Goal: Find specific page/section: Find specific page/section

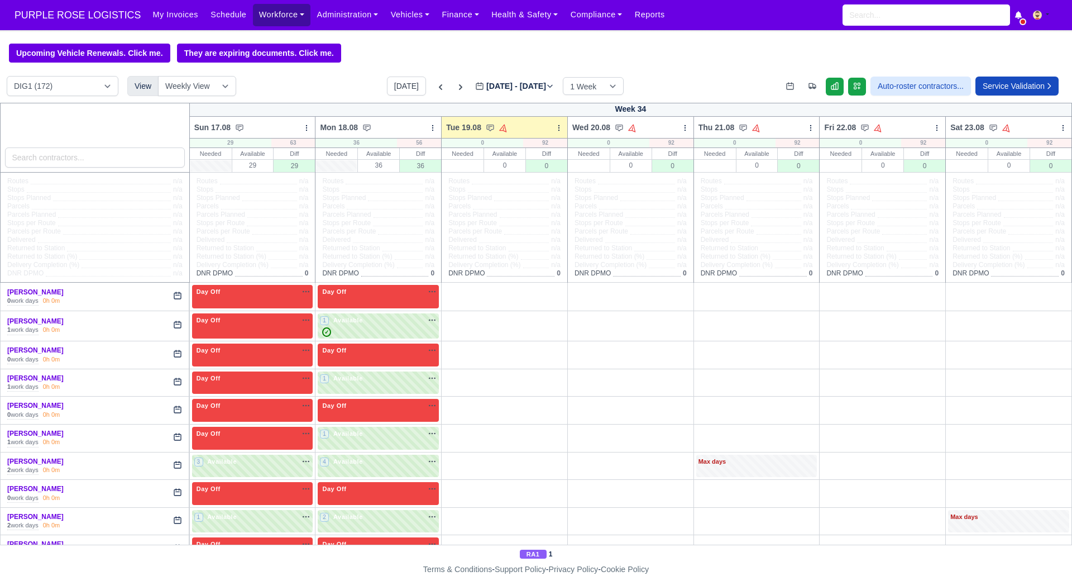
drag, startPoint x: 256, startPoint y: 16, endPoint x: 261, endPoint y: 23, distance: 8.4
click at [256, 16] on link "Workforce" at bounding box center [282, 15] width 58 height 22
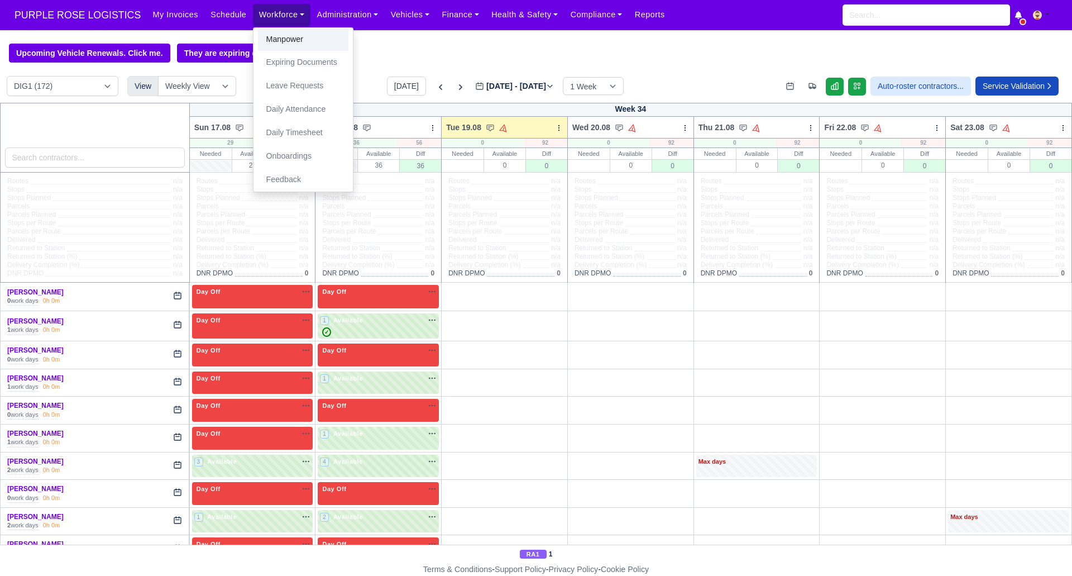
click at [281, 39] on link "Manpower" at bounding box center [303, 39] width 90 height 23
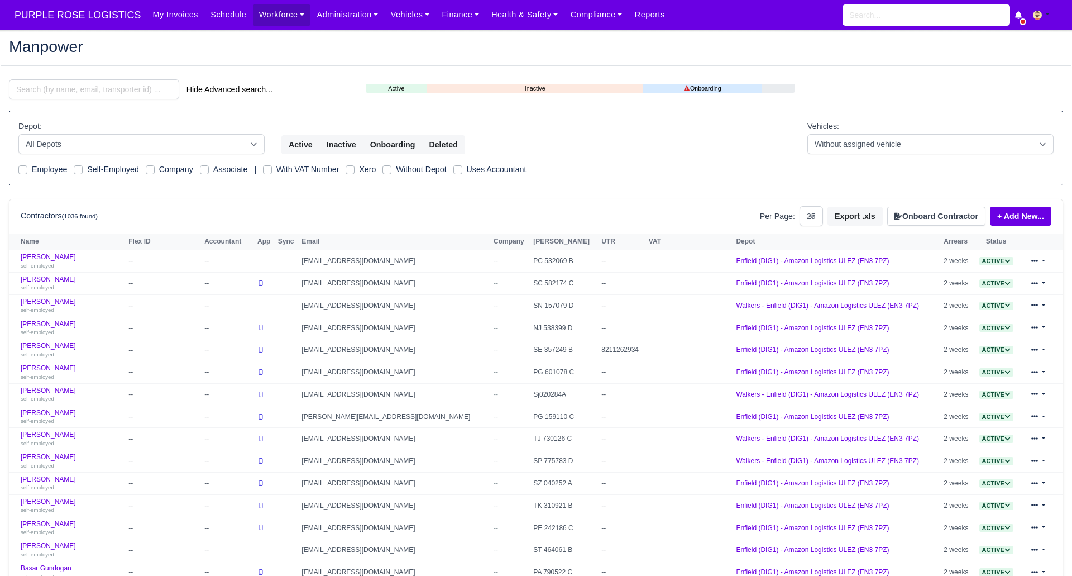
select select "25"
click at [92, 89] on input "search" at bounding box center [94, 89] width 170 height 20
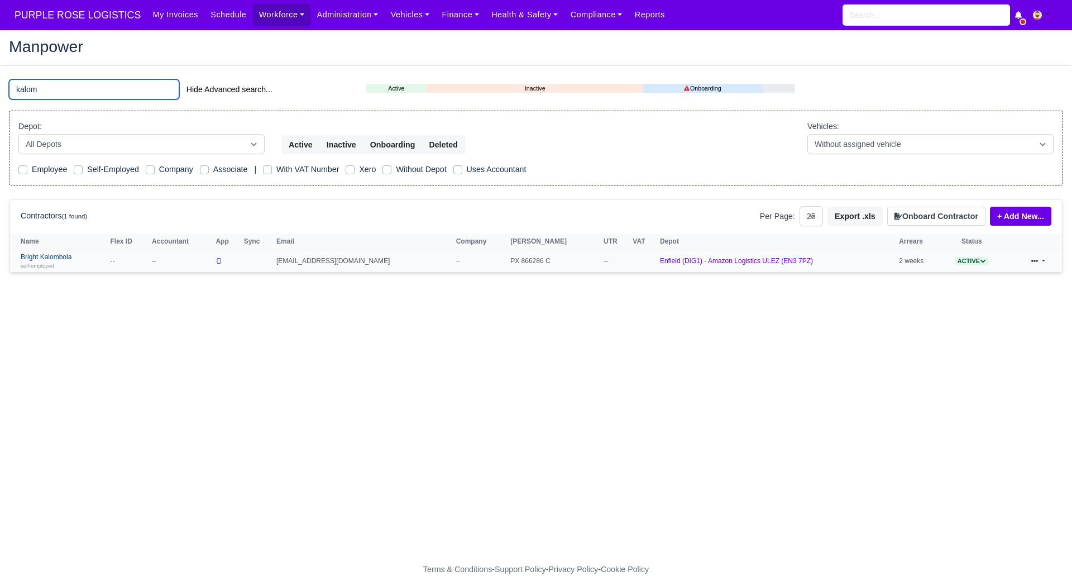
type input "kalom"
drag, startPoint x: 54, startPoint y: 256, endPoint x: 563, endPoint y: 347, distance: 517.3
click at [55, 256] on link "Bright Kalombola self-employed" at bounding box center [63, 261] width 84 height 16
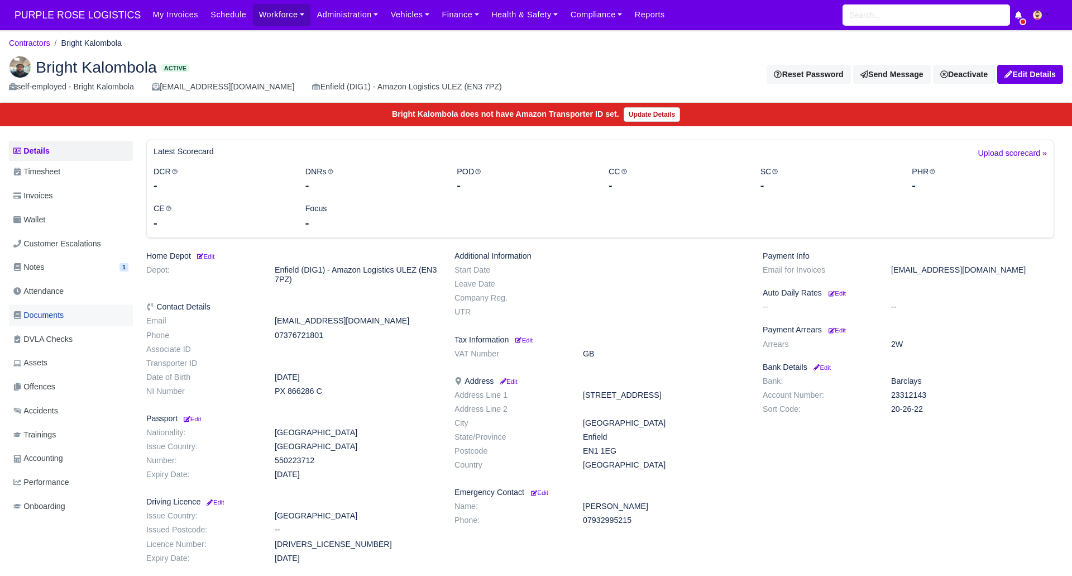
click at [58, 313] on span "Documents" at bounding box center [38, 315] width 50 height 13
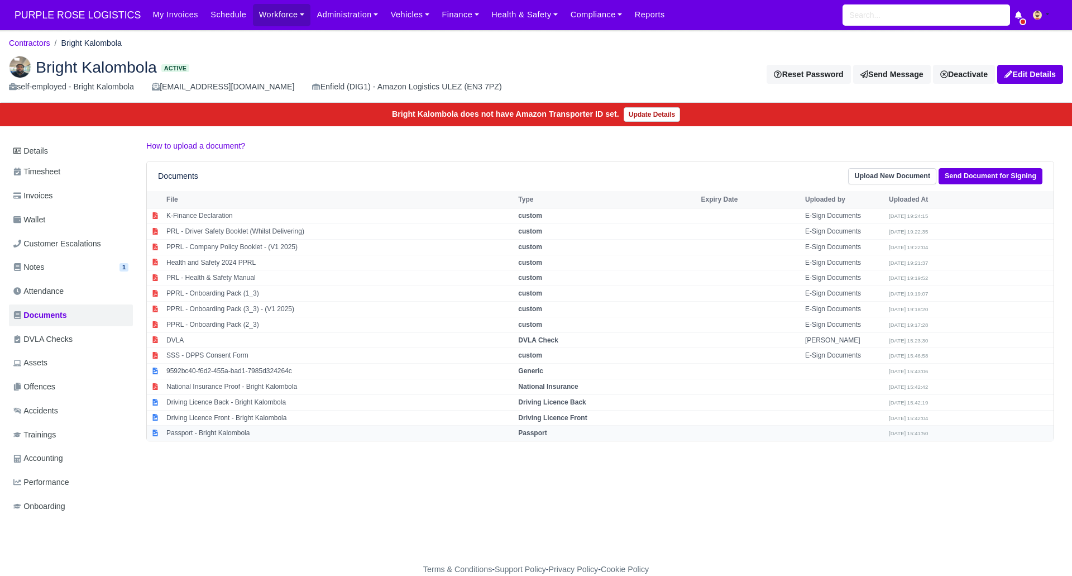
click at [541, 433] on strong "Passport" at bounding box center [532, 433] width 28 height 8
select select "passport"
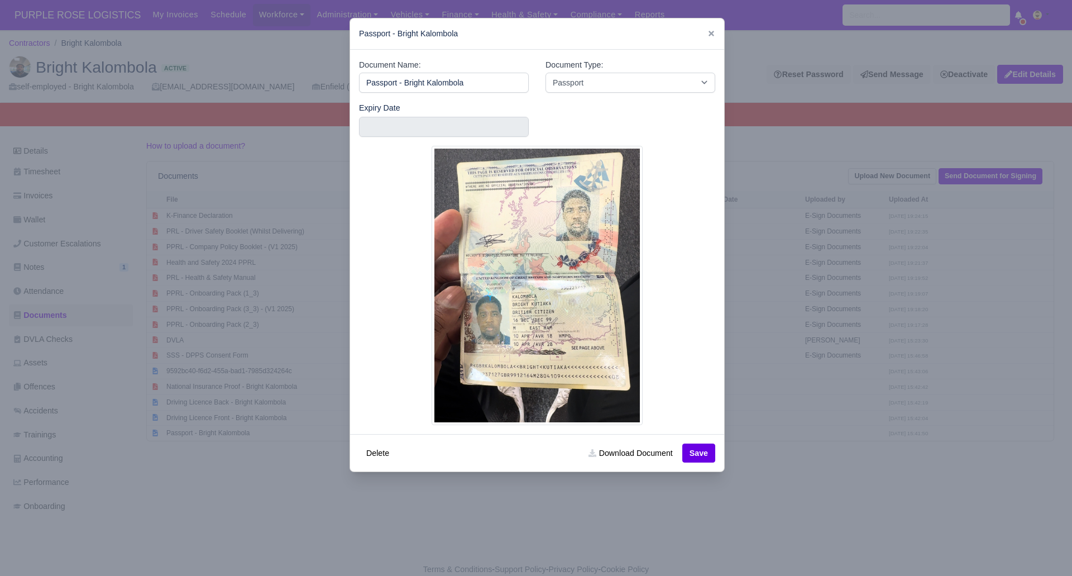
click at [560, 511] on div at bounding box center [536, 288] width 1072 height 576
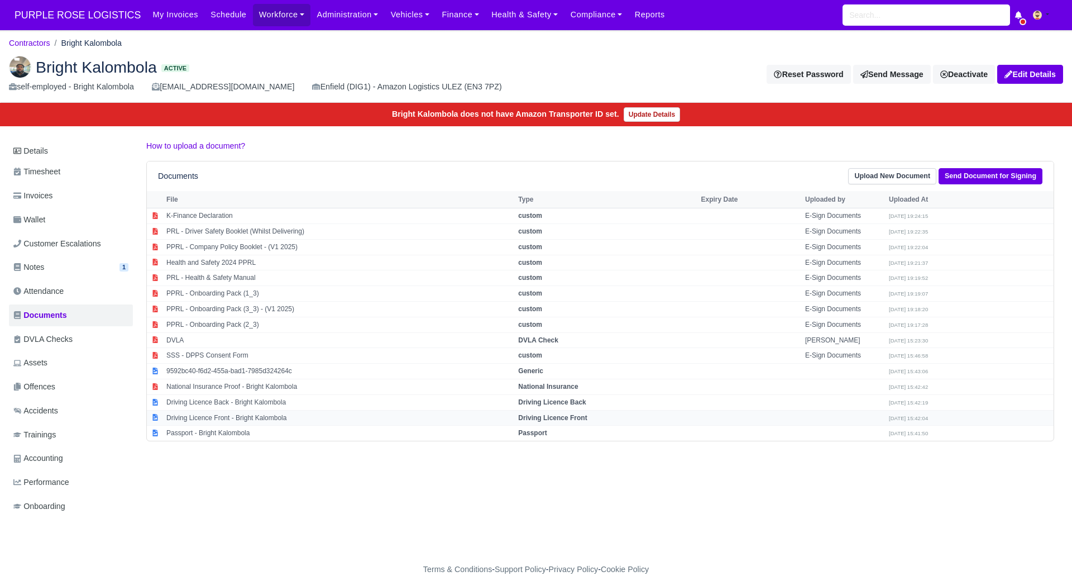
click at [555, 415] on strong "Driving Licence Front" at bounding box center [552, 418] width 69 height 8
select select "driving-licence-front"
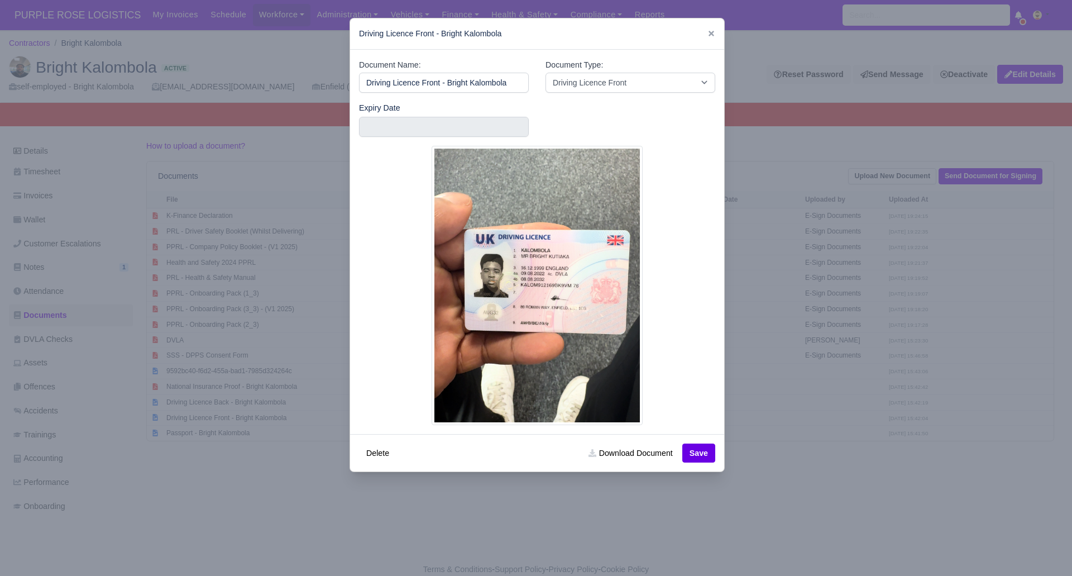
click at [746, 518] on div at bounding box center [536, 288] width 1072 height 576
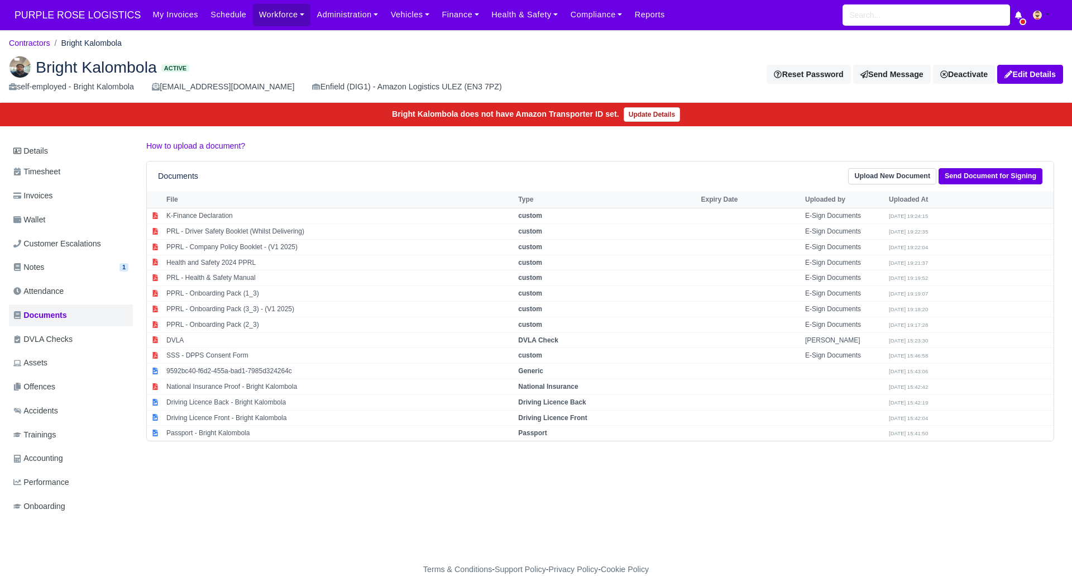
click at [274, 58] on h2 "Bright Kalombola Active" at bounding box center [268, 67] width 519 height 22
click at [276, 56] on h2 "Bright Kalombola Active" at bounding box center [268, 67] width 519 height 22
click at [486, 57] on h2 "Bright Kalombola Active" at bounding box center [268, 67] width 519 height 22
